Goal: Transaction & Acquisition: Purchase product/service

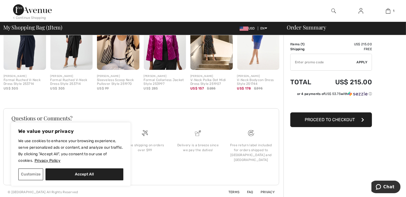
scroll to position [177, 0]
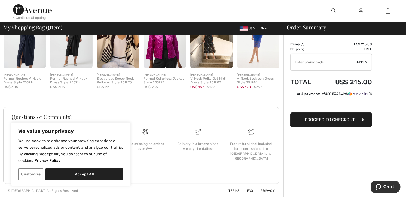
click at [312, 119] on span "Proceed to Checkout" at bounding box center [330, 119] width 50 height 5
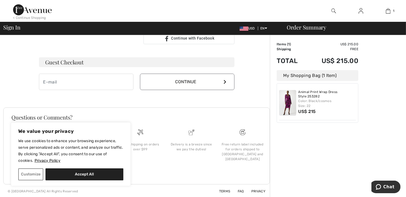
scroll to position [150, 0]
click at [21, 174] on button "Customize" at bounding box center [30, 174] width 25 height 12
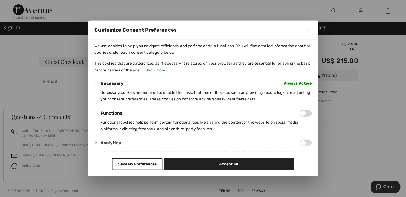
click at [295, 82] on span "Always Active" at bounding box center [298, 83] width 28 height 7
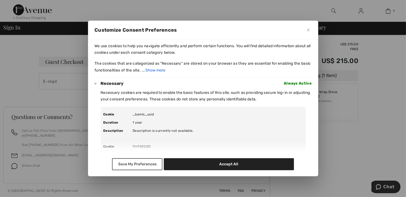
click at [148, 166] on button "Save My Preferences" at bounding box center [137, 164] width 50 height 12
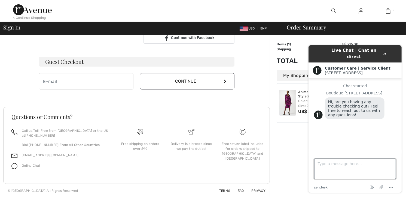
click at [340, 165] on textarea "Type a message here..." at bounding box center [355, 168] width 82 height 21
type textarea "Hi I just looking to find refund policy if this dress does not fit me."
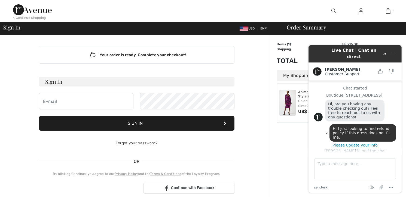
scroll to position [29, 0]
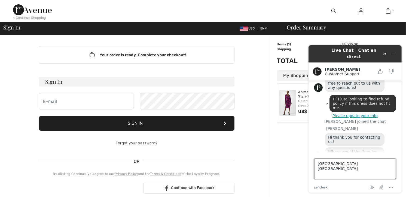
type textarea "Chicago IL"
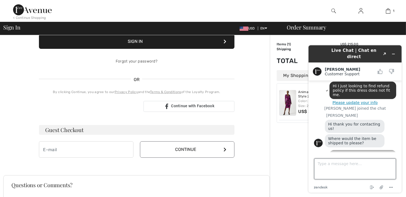
scroll to position [78, 0]
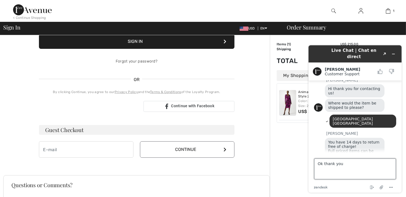
type textarea "Ok thank you!"
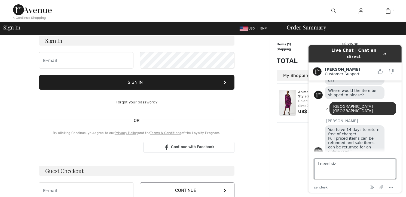
scroll to position [109, 0]
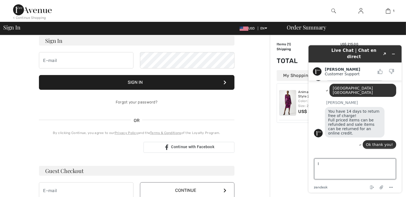
type textarea "I"
click at [395, 52] on icon "Minimize widget" at bounding box center [394, 54] width 4 height 4
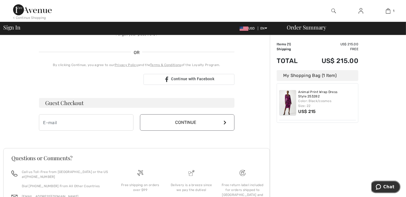
scroll to position [109, 0]
click at [74, 122] on input "email" at bounding box center [86, 122] width 95 height 16
type input "chicagoinsurance101@gmail.com"
click at [215, 123] on button "Continue" at bounding box center [187, 122] width 95 height 16
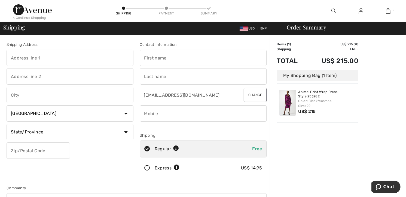
click at [175, 56] on input "text" at bounding box center [203, 58] width 127 height 16
type input "OXANA"
type input "3734 N Lockwood Ave"
type input "Chicago"
select select "US"
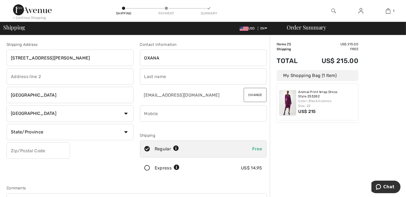
select select "IL"
type input "60641"
type input "SKALOVA"
type input "7737181660"
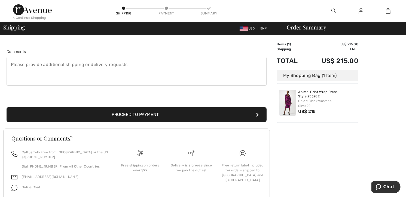
scroll to position [157, 0]
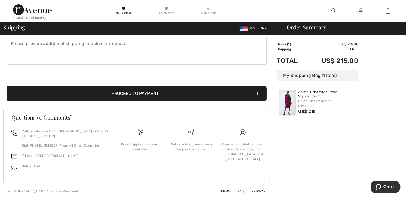
click at [152, 95] on button "Proceed to Payment" at bounding box center [137, 93] width 260 height 15
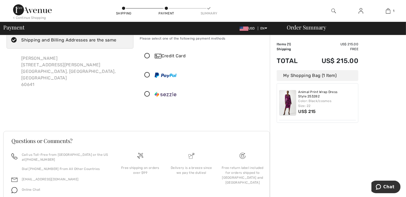
scroll to position [27, 0]
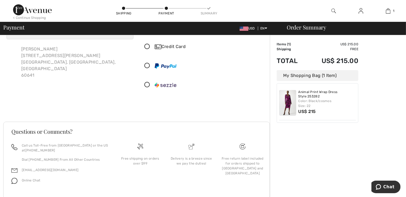
click at [174, 44] on div "Credit Card" at bounding box center [209, 46] width 108 height 7
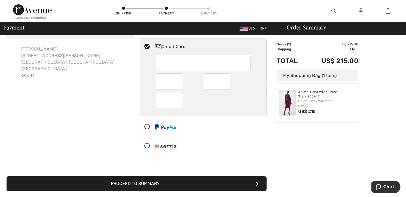
click at [287, 137] on div "Order Summary Details Items ( 1 ) US$ 215.00 Promo code US$ 0.00 Shipping Free …" at bounding box center [338, 148] width 136 height 280
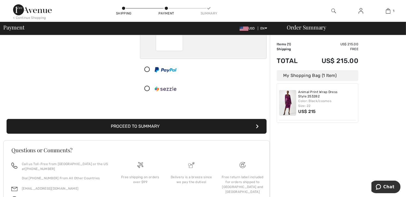
scroll to position [109, 0]
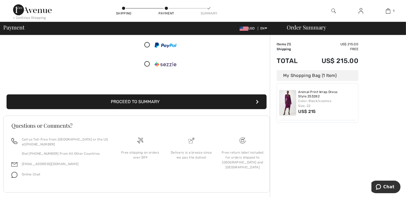
click at [170, 100] on button "Proceed to Summary" at bounding box center [137, 101] width 260 height 15
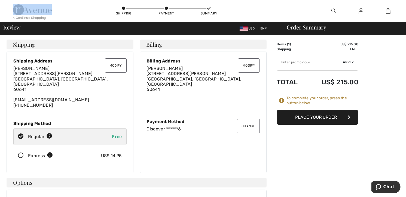
drag, startPoint x: 11, startPoint y: 7, endPoint x: 43, endPoint y: 8, distance: 31.7
click at [43, 8] on div "< Continue Shopping Shipping Payment Summary 1 Added to Bag [PERSON_NAME] Anima…" at bounding box center [203, 11] width 406 height 22
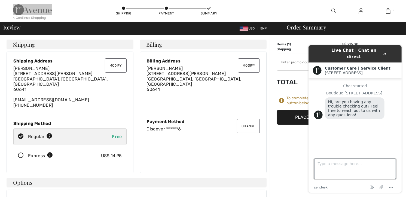
click at [337, 162] on textarea "Type a message here..." at bounding box center [355, 168] width 82 height 21
type textarea "where you located?"
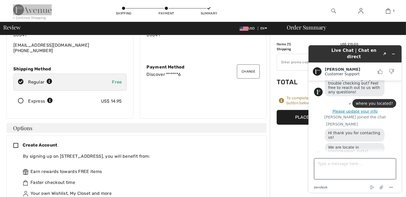
scroll to position [23, 0]
type textarea "Thank you!"
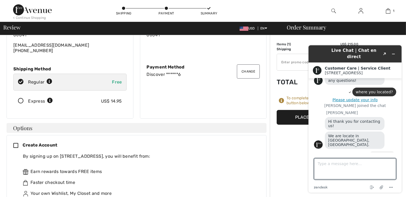
click at [221, 77] on div "Modify Billing Address Oxana Skalova 3734 N Lockwood Ave Chicago, IL, US 60641 …" at bounding box center [203, 58] width 127 height 122
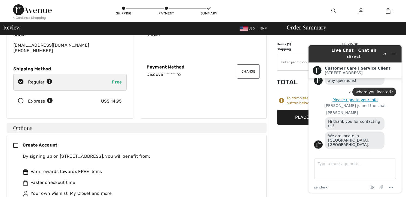
click at [242, 153] on div "By signing up on 1ère Avenue, you will benefit from:" at bounding box center [139, 156] width 233 height 7
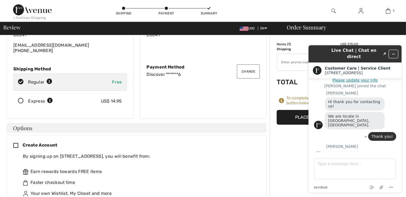
scroll to position [54, 0]
click at [393, 54] on icon "Minimize widget" at bounding box center [394, 54] width 2 height 0
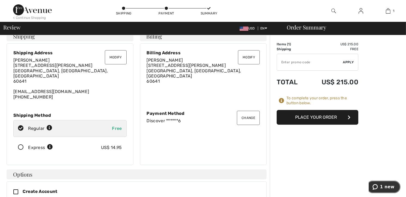
scroll to position [0, 0]
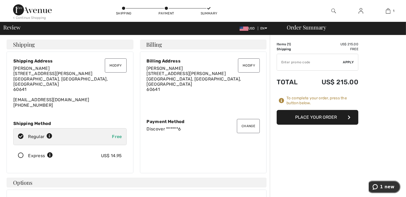
click at [385, 189] on span "1 new" at bounding box center [387, 186] width 14 height 5
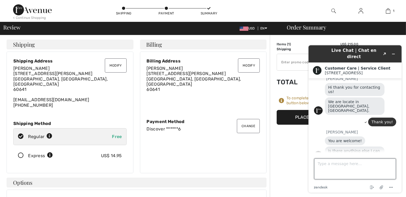
click at [334, 165] on textarea "Type a message here..." at bounding box center [355, 168] width 82 height 21
type textarea "Do I have to pay custom?"
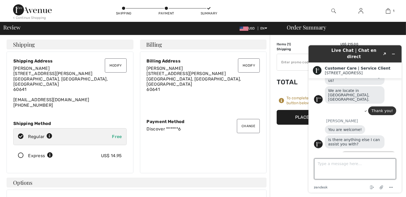
scroll to position [99, 0]
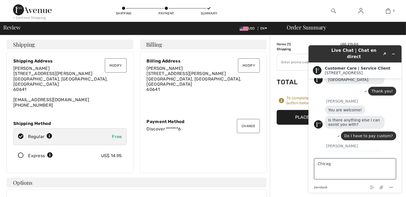
type textarea "Chicago"
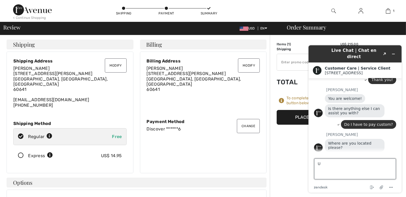
type textarea "US"
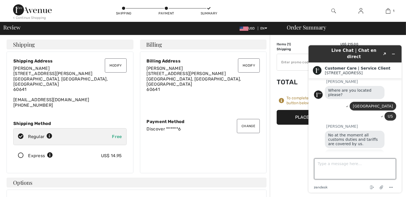
scroll to position [164, 0]
type textarea "OK Thank you!"
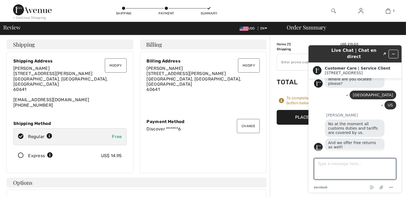
click at [392, 52] on icon "Minimize widget" at bounding box center [394, 54] width 4 height 4
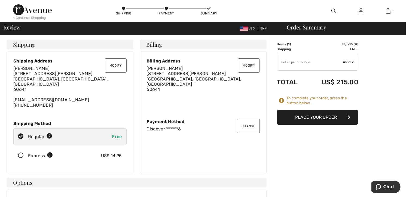
click at [334, 115] on button "Place Your Order" at bounding box center [318, 117] width 82 height 15
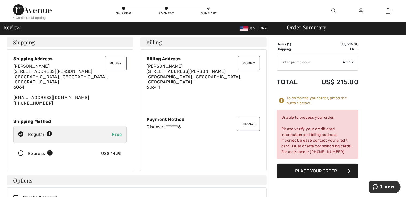
scroll to position [0, 0]
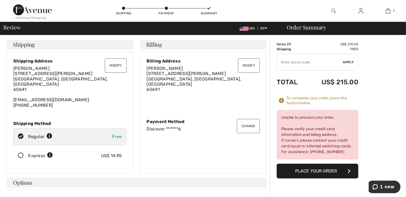
click at [250, 121] on button "Change" at bounding box center [248, 126] width 23 height 14
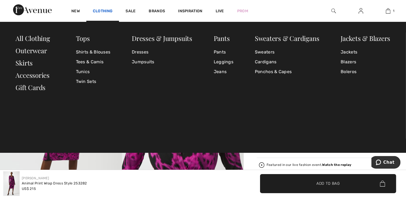
click at [101, 12] on link "Clothing" at bounding box center [103, 12] width 20 height 6
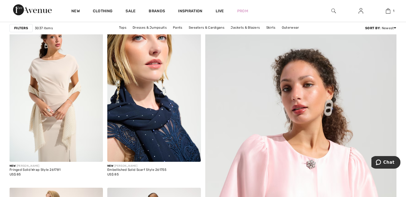
scroll to position [55, 0]
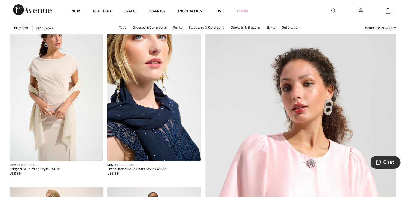
click at [178, 116] on img at bounding box center [154, 90] width 94 height 140
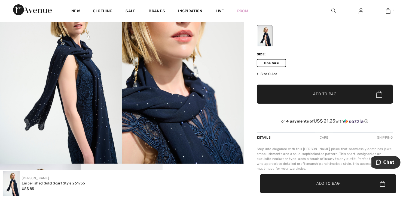
scroll to position [27, 0]
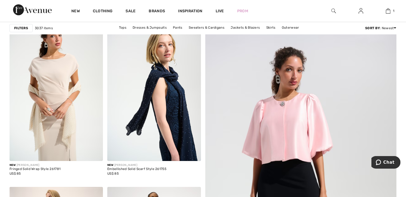
click at [297, 116] on img at bounding box center [301, 192] width 230 height 345
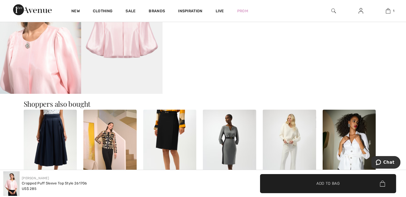
scroll to position [436, 0]
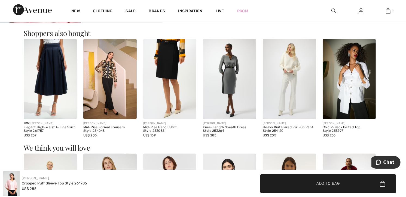
click at [233, 73] on img at bounding box center [229, 79] width 53 height 80
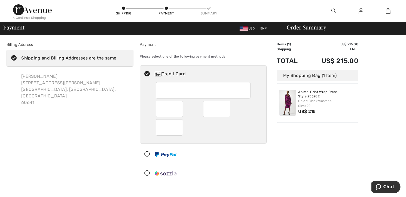
click at [280, 141] on div "Order Summary Details Items ( 1 ) US$ 215.00 Promo code US$ 0.00 Shipping Free …" at bounding box center [338, 175] width 136 height 280
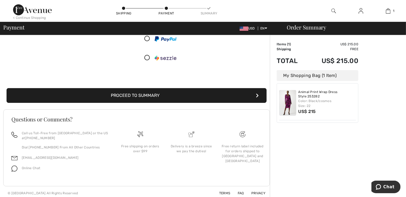
scroll to position [118, 0]
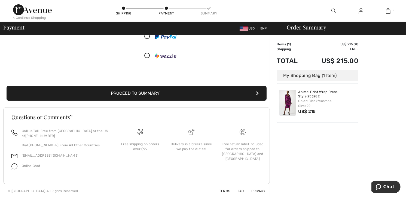
click at [257, 93] on icon "submit" at bounding box center [257, 93] width 3 height 4
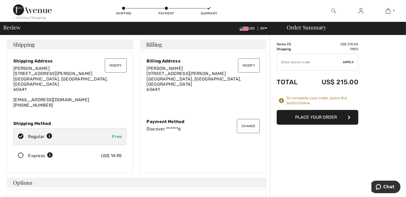
click at [336, 117] on button "Place Your Order" at bounding box center [318, 117] width 82 height 15
